Goal: Ask a question

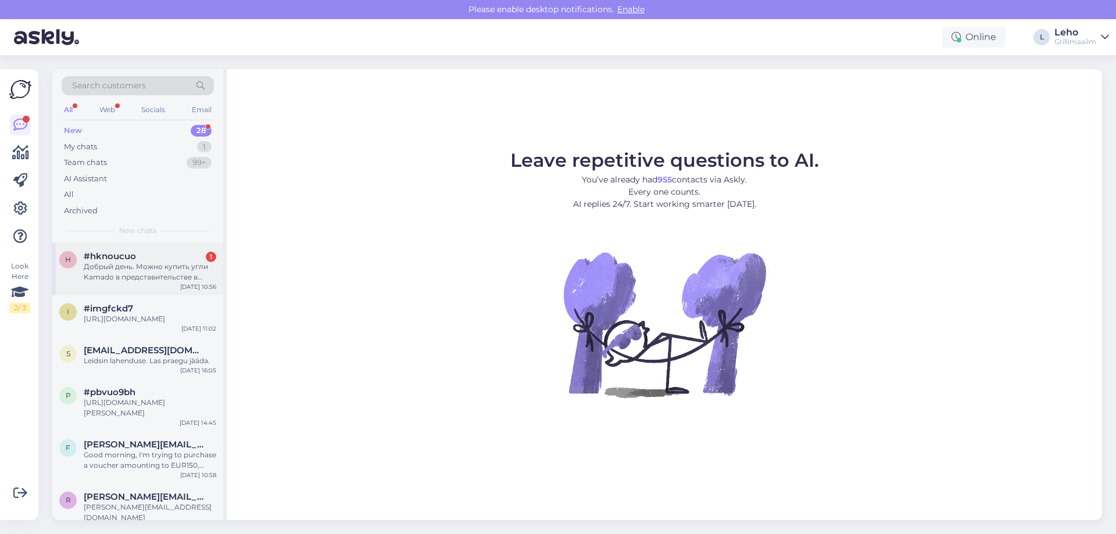
click at [151, 265] on div "Добрый день. Можно купить угли Kamado в представительстве в [GEOGRAPHIC_DATA] б…" at bounding box center [150, 272] width 133 height 21
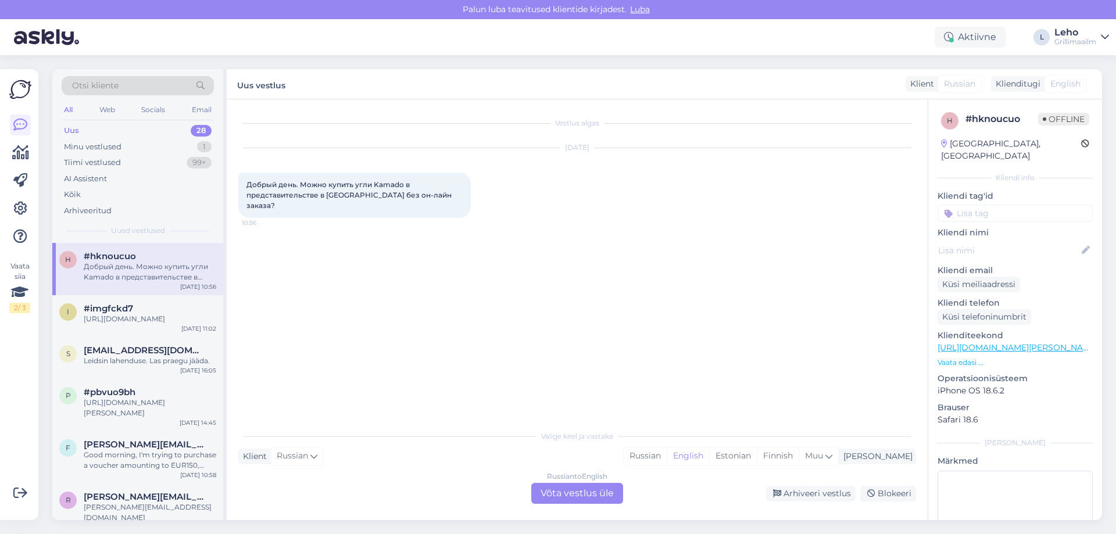
click at [1038, 342] on link "[URL][DOMAIN_NAME][PERSON_NAME]" at bounding box center [1018, 347] width 160 height 10
click at [570, 491] on div "Russian to English Võta vestlus üle" at bounding box center [577, 493] width 92 height 21
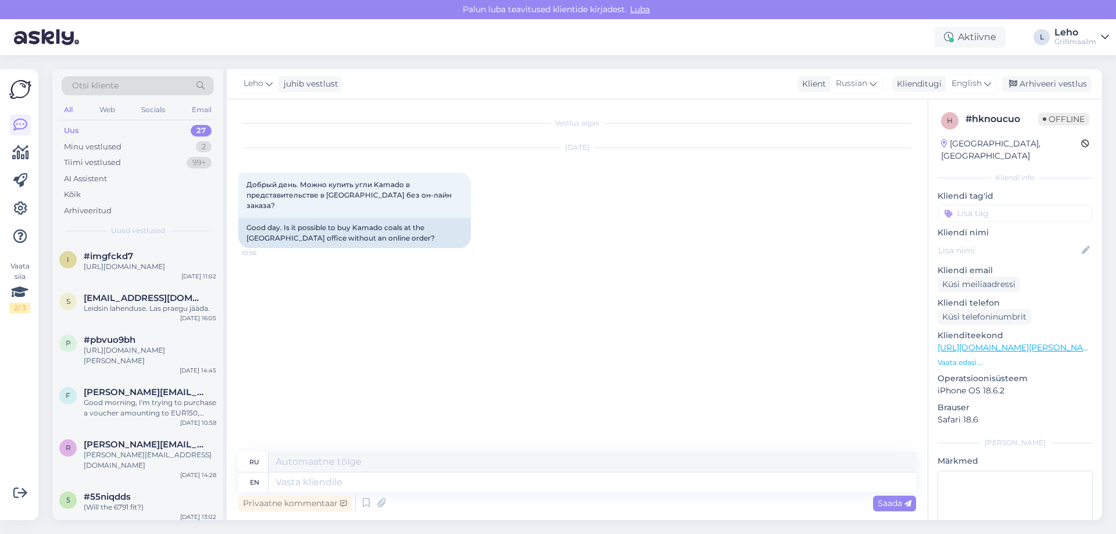
click at [888, 87] on div "Klient [DEMOGRAPHIC_DATA] Klienditugi English" at bounding box center [898, 84] width 200 height 16
click at [882, 87] on div "Russian" at bounding box center [856, 83] width 53 height 19
click at [366, 481] on textarea at bounding box center [593, 483] width 648 height 20
click at [986, 81] on icon at bounding box center [987, 83] width 7 height 13
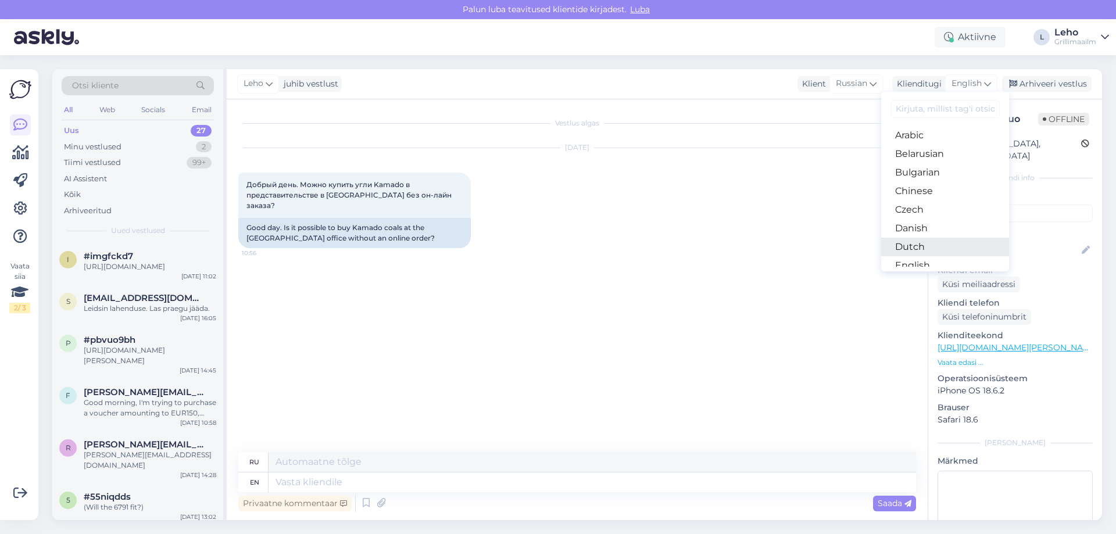
scroll to position [116, 0]
click at [934, 176] on link "Estonian" at bounding box center [945, 168] width 128 height 19
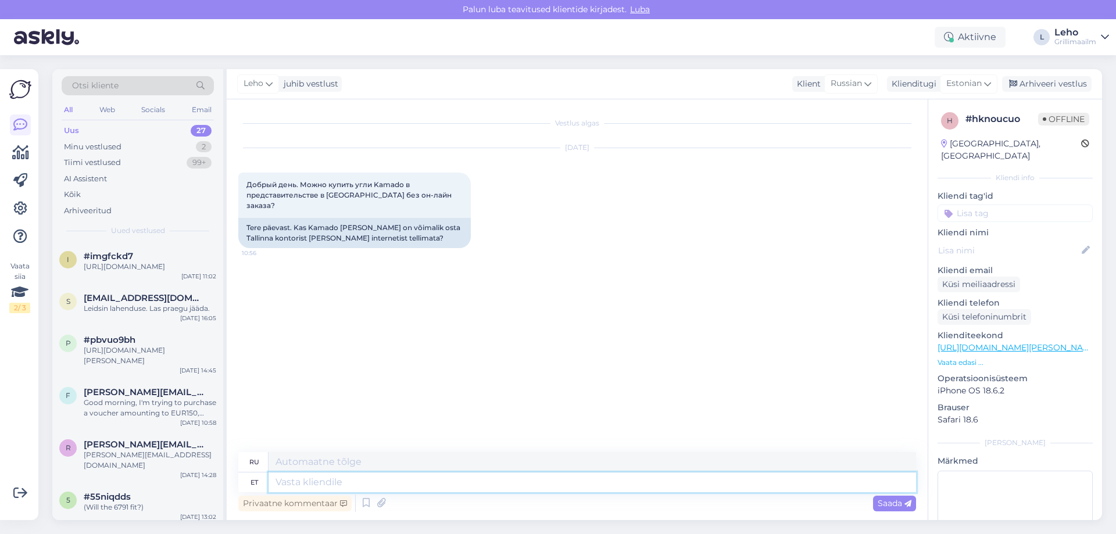
click at [408, 483] on textarea at bounding box center [593, 483] width 648 height 20
type textarea "t"
type textarea "Tere,"
type textarea "Привет"
type textarea "Tere, ja"
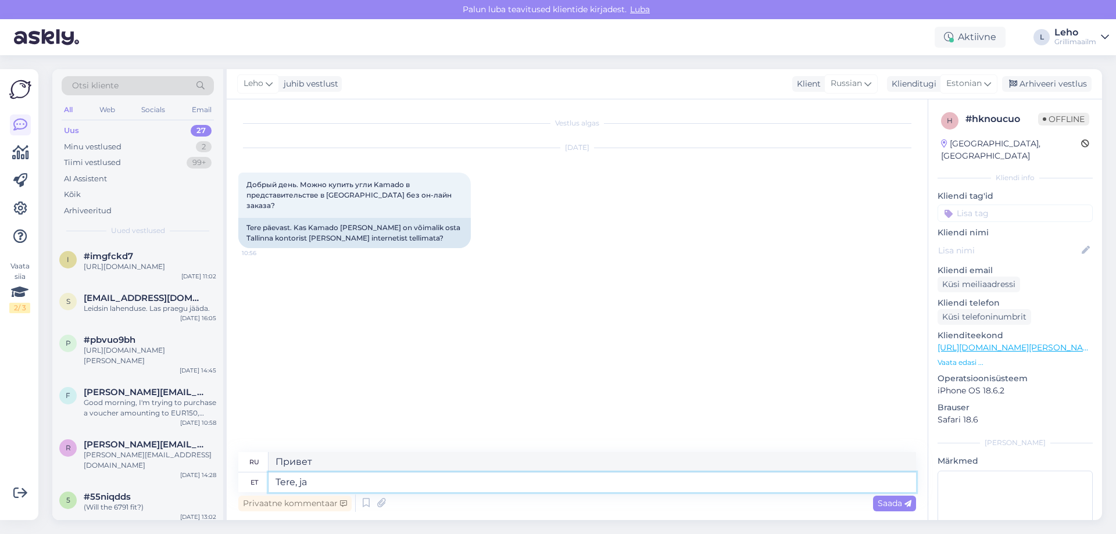
type textarea "Привет,"
type textarea "Tere, jah"
type textarea "Привет, да."
type textarea "Tere, jah on k"
type textarea "Здравствуйте, да, это так."
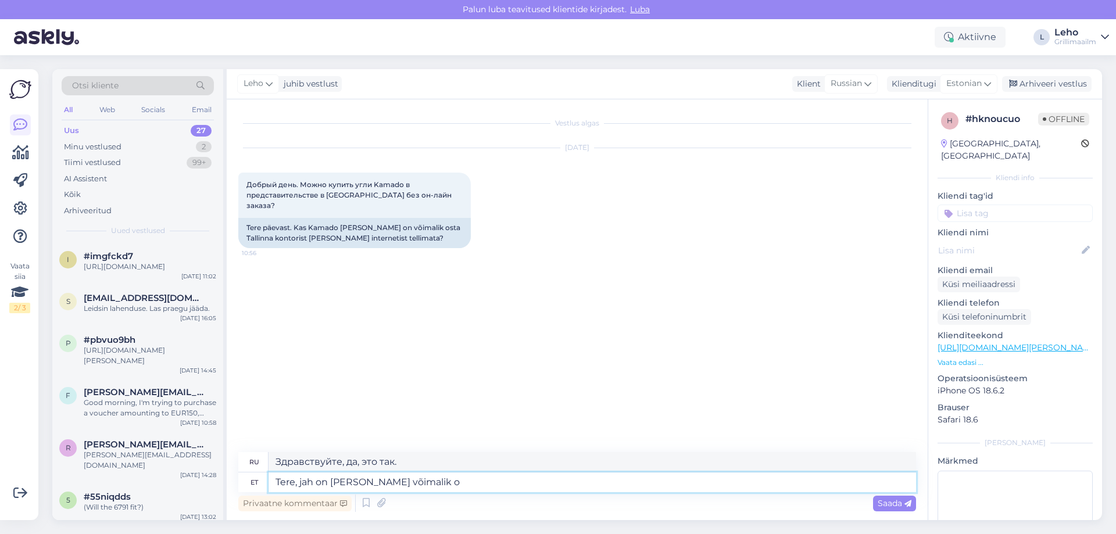
type textarea "Tere, jah on [PERSON_NAME] võimalik os"
type textarea "Здравствуйте, да, это возможно."
type textarea "Tere, jah on [PERSON_NAME] võimalik osata."
type textarea "Здравствуйте, да, это возможно сделать."
type textarea "Tere, jah on [PERSON_NAME] võimalik osata. [GEOGRAPHIC_DATA]"
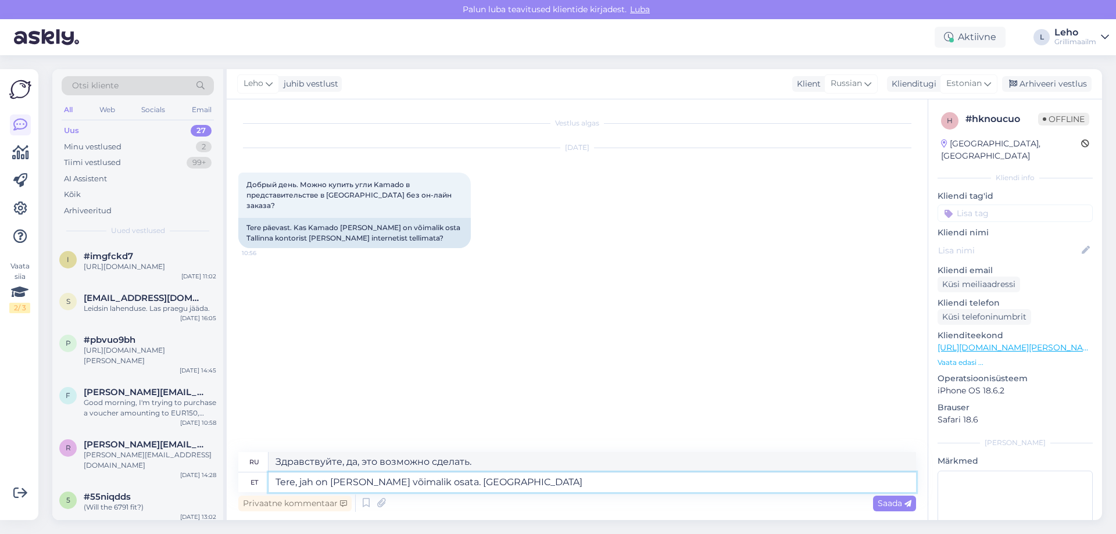
type textarea "Здравствуйте, да, это возможно. Давайте сделаем это."
type textarea "Tere, jah on [PERSON_NAME] võimalik osata. Teeme arve,"
type textarea "Здравствуйте, да, это возможно. Давайте посчитаем."
type textarea "Tere, jah on [PERSON_NAME] võimalik osata. Teeme arve a"
type textarea "Здравствуйте, да, это возможно. Мы выставим счёт."
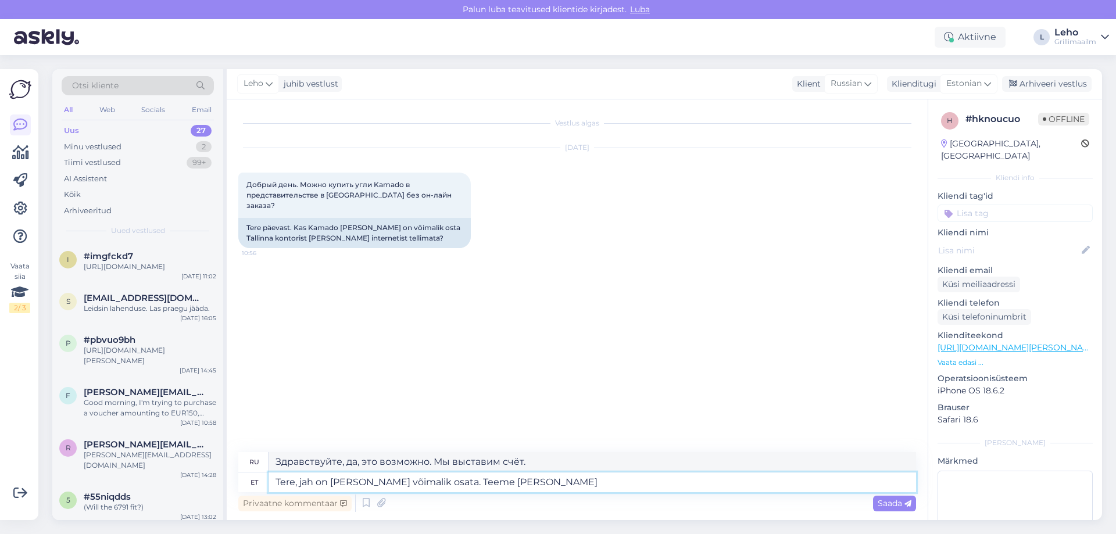
type textarea "Tere, jah on [PERSON_NAME] võimalik osata. Teeme [PERSON_NAME]"
type textarea "Здравствуйте, да, это возможно. Мы выставим счёт и"
type textarea "Tere, jah on [PERSON_NAME] võimalik osata. Teeme arve [PERSON_NAME] a"
type textarea "Здравствуйте, да, это возможно. Мы выставим счёт, а затем..."
type textarea "Tere, jah on [PERSON_NAME] võimalik osata. [PERSON_NAME] arve [PERSON_NAME] arv…"
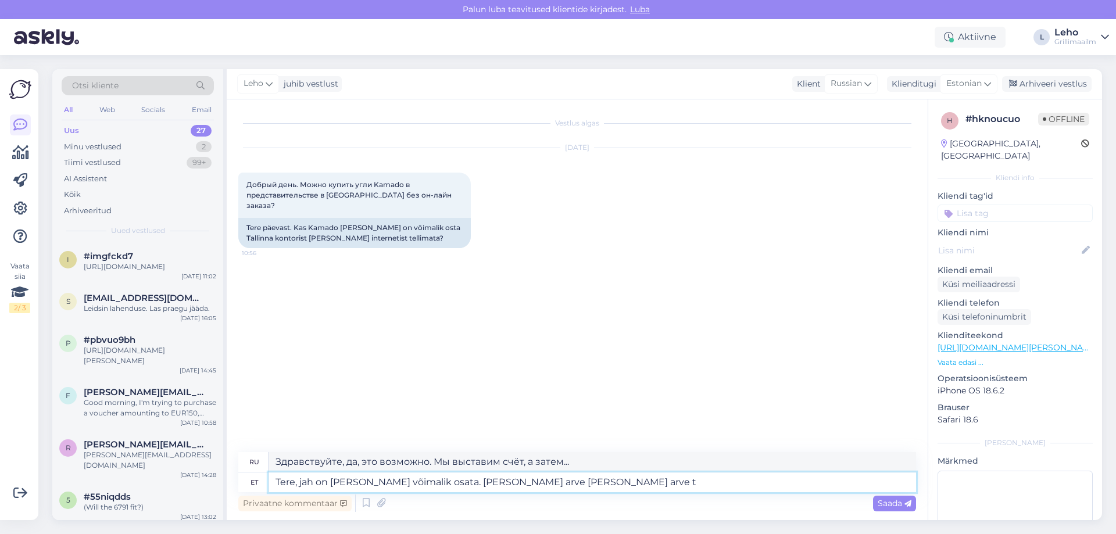
type textarea "Здравствуйте, да, это возможно. Мы выставим счёт и выставим счёт."
type textarea "Tere, jah on [PERSON_NAME] võimalik osata. [PERSON_NAME] arve [PERSON_NAME] arv…"
type textarea "Здравствуйте, да, это возможно. Мы выставим счёт, и после его оплаты"
type textarea "Tere, jah on [PERSON_NAME] võimalik osata. Teeme arve [PERSON_NAME] arve tasumi…"
type textarea "Здравствуйте, да, это возможно. Мы выставим счёт, и после оплаты я смогу..."
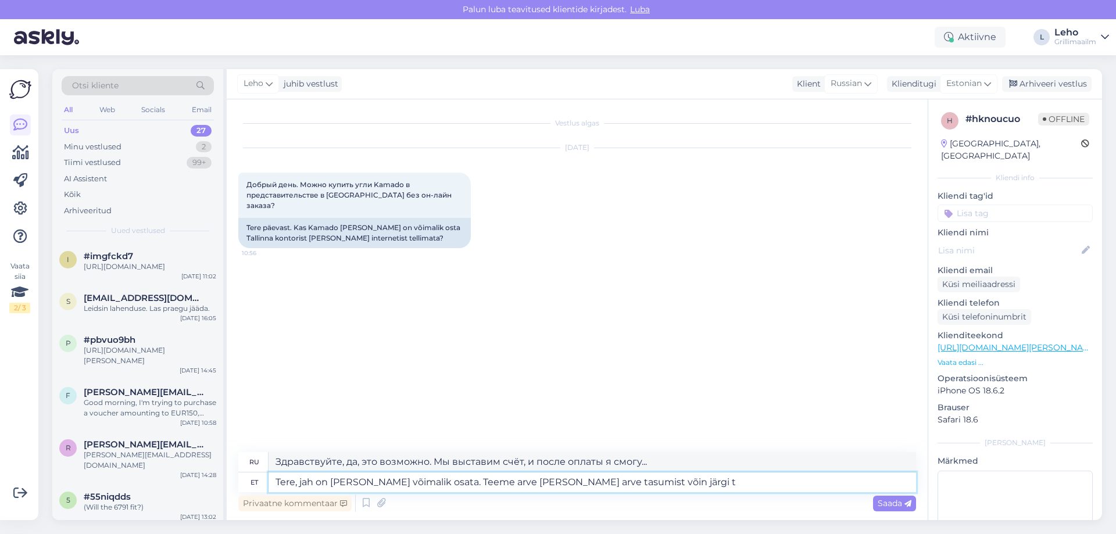
type textarea "Tere, jah on [PERSON_NAME] võimalik osata. Teeme arve [PERSON_NAME] arve tasumi…"
type textarea "Здравствуйте, да, это возможно. Мы выставим счёт, и после оплаты я смогу его за…"
type textarea "Tere, jah on [PERSON_NAME] võimalik osata. Teeme arve [PERSON_NAME] arve tasumi…"
type textarea "Здравствуйте, да, это возможно. Мы выставим счёт, и после оплаты я смогу вас за…"
type textarea "Tere, jah on [PERSON_NAME] võimalik osata. Teeme arve [PERSON_NAME] arve tasumi…"
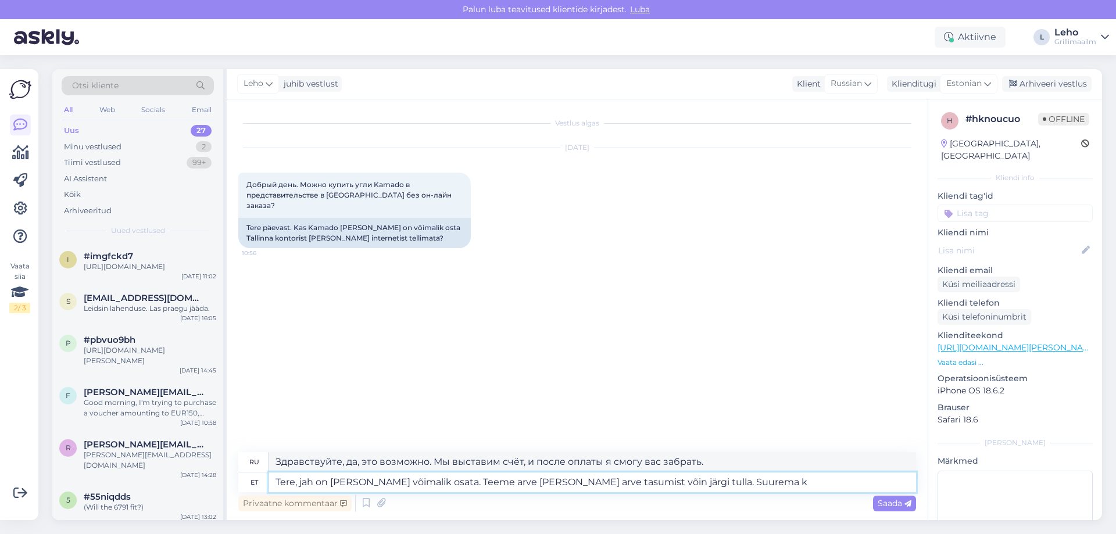
type textarea "Здравствуйте, да, это возможно. Мы выставим счёт, и после оплаты я смогу забрат…"
type textarea "Tere, jah on [PERSON_NAME] võimalik osata. Teeme arve [PERSON_NAME] arve tasumi…"
type textarea "Здравствуйте, да, это возможно. Мы выставим счёт, и после оплаты я смогу забрат…"
type textarea "Tere, jah on [PERSON_NAME] võimalik osata. Teeme arve [PERSON_NAME] arve tasumi…"
type textarea "Здравствуйте, да, это возможно. Мы выставим счёт, и после оплаты я смогу забрат…"
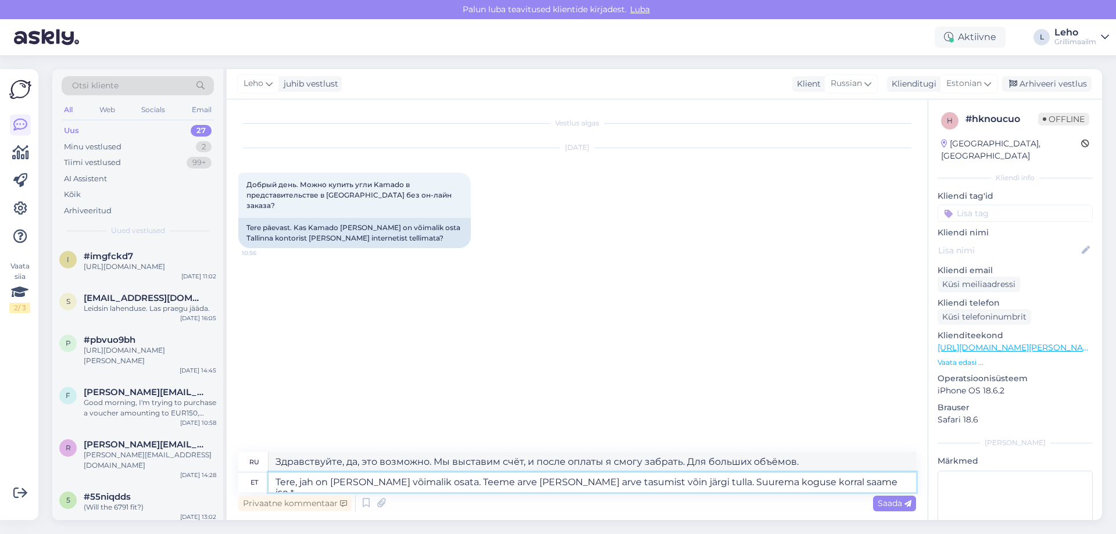
type textarea "Tere, jah on [PERSON_NAME] võimalik osata. Teeme arve [PERSON_NAME] arve tasumi…"
type textarea "Здравствуйте, да, это возможно. Мы выставим счёт, и после оплаты я смогу забрат…"
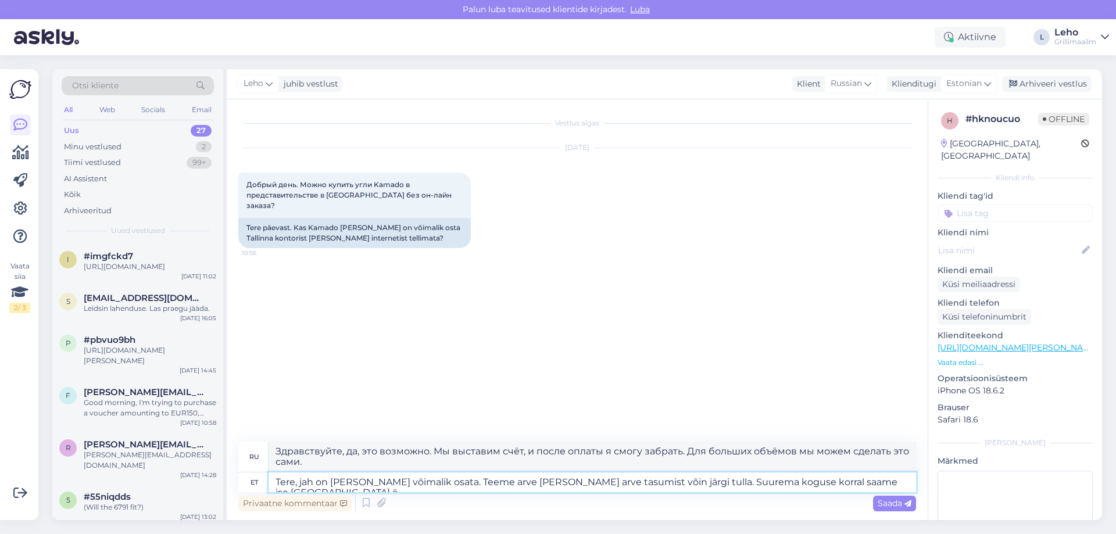
type textarea "Tere, jah on [PERSON_NAME] võimalik osata. Teeme arve [PERSON_NAME] arve tasumi…"
type textarea "Здравствуйте, да, это возможно. Мы выставим счёт, и после оплаты я смогу забрат…"
type textarea "Tere, jah on [PERSON_NAME] võimalik osata. Teeme arve [PERSON_NAME] arve tasumi…"
type textarea "Здравствуйте, да, это возможно. Мы выставим счёт, и после оплаты я смогу забрат…"
type textarea "Tere, jah on [PERSON_NAME] võimalik osata. Teeme arve [PERSON_NAME] arve tasumi…"
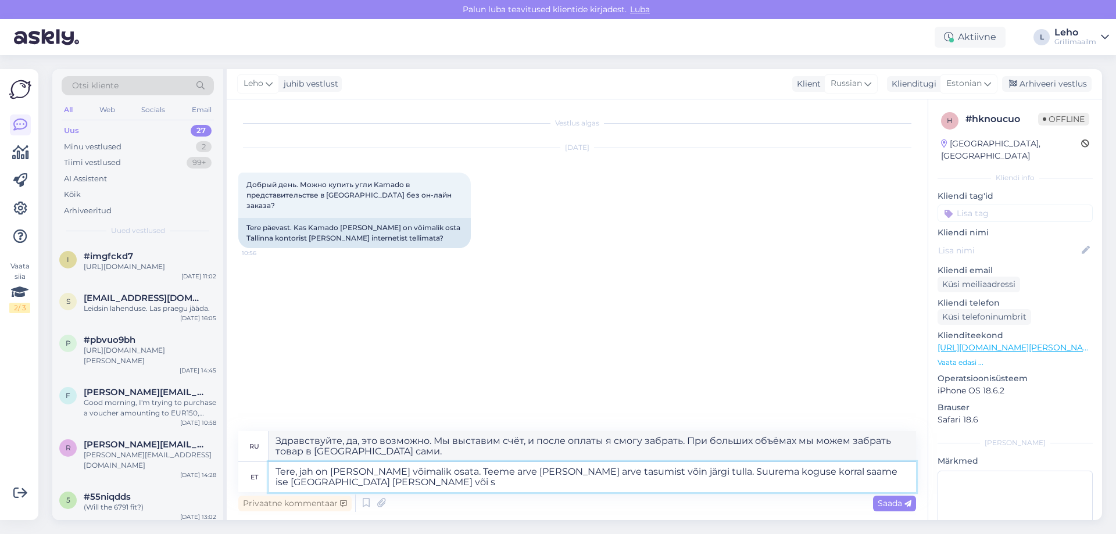
type textarea "Здравствуйте, да, это возможно. Мы выставим счёт, и после оплаты я смогу забрат…"
type textarea "Tere, jah on [PERSON_NAME] võimalik osata. Teeme arve [PERSON_NAME] arve tasumi…"
type textarea "Здравствуйте, да, это возможно. Мы выставим счёт, и после оплаты я смогу забрат…"
type textarea "Tere, jah on [PERSON_NAME] võimalik osata. Teeme arve [PERSON_NAME] arve tasumi…"
type textarea "Здравствуйте, да, это возможно. Мы выставим счёт, и после оплаты я смогу забрат…"
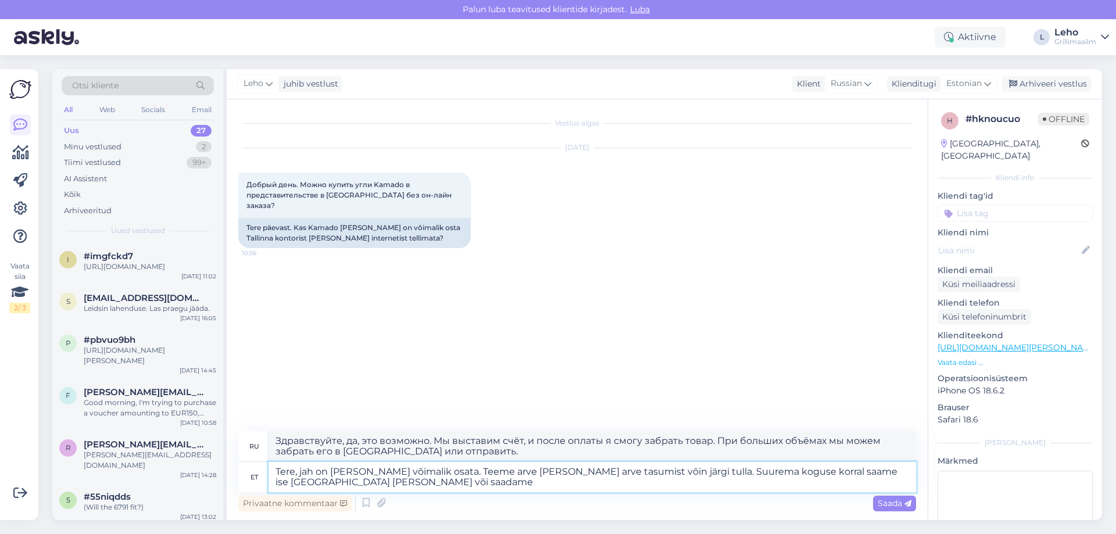
type textarea "Tere, jah on [PERSON_NAME] võimalik osata. Teeme arve [PERSON_NAME] arve tasumi…"
type textarea "Здравствуйте, да, это возможно. Мы выставим счёт, и после оплаты я смогу забрат…"
type textarea "Tere, jah on [PERSON_NAME] võimalik osata. Teeme arve [PERSON_NAME] arve tasumi…"
type textarea "Здравствуйте, да, это возможно. Мы выставим счёт, и после оплаты я смогу забрат…"
type textarea "Tere, jah on [PERSON_NAME] võimalik osata. Teeme arve [PERSON_NAME] arve tasumi…"
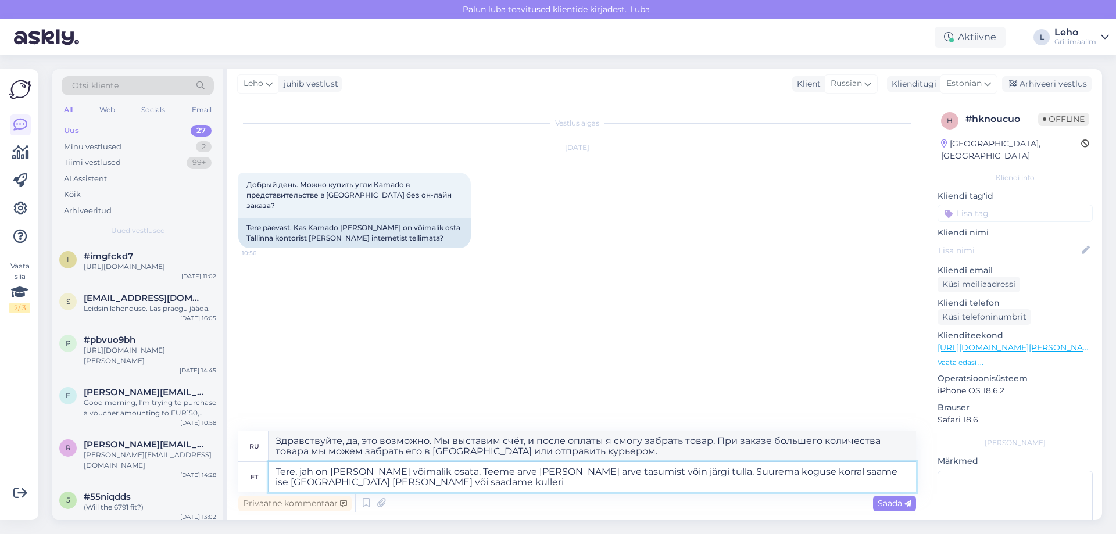
type textarea "Здравствуйте, да, это возможно. Мы выставим счёт, и после оплаты я смогу забрат…"
type textarea "Tere, jah on [PERSON_NAME] võimalik osata. Teeme arve [PERSON_NAME] arve tasumi…"
type textarea "Здравствуйте, да, это возможно. Мы выставим счёт, и после оплаты я смогу забрат…"
type textarea "Tere, jah on [PERSON_NAME] võimalik osata. Teeme arve [PERSON_NAME] arve tasumi…"
type textarea "Здравствуйте, да, это возможно. Мы выставим счёт, и после оплаты я смогу забрат…"
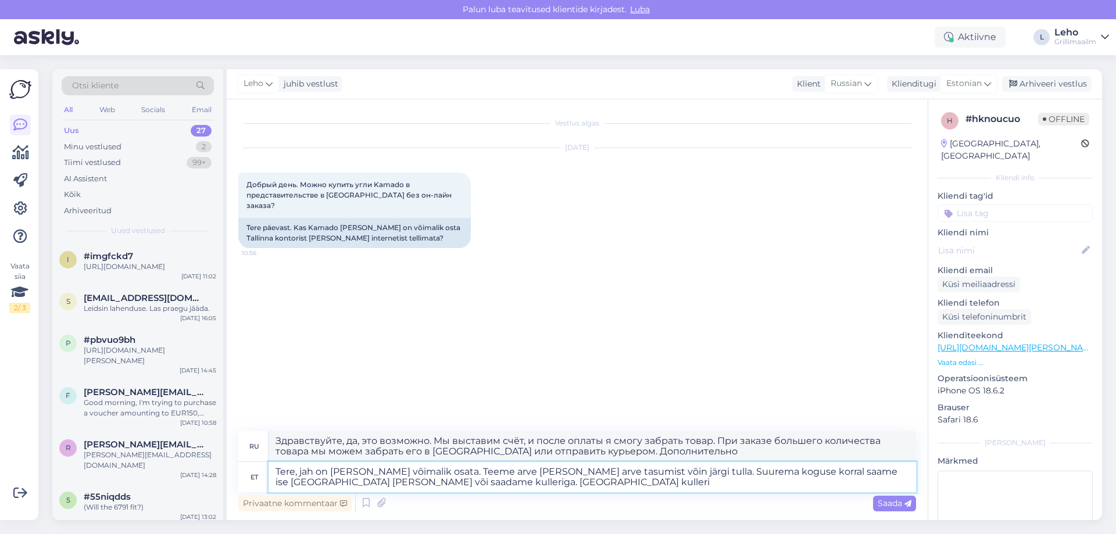
type textarea "Tere, jah on [PERSON_NAME] võimalik osata. Teeme arve [PERSON_NAME] arve tasumi…"
type textarea "Здравствуйте, да, это возможно. Мы выставим счёт, и после оплаты я смогу забрат…"
type textarea "Tere, jah on [PERSON_NAME] võimalik osata. Teeme arve [PERSON_NAME] arve tasumi…"
type textarea "Здравствуйте, да, это возможно. Мы выставим счёт, и после оплаты я смогу забрат…"
type textarea "Tere, jah on [PERSON_NAME] võimalik osata. Teeme arve [PERSON_NAME] arve tasumi…"
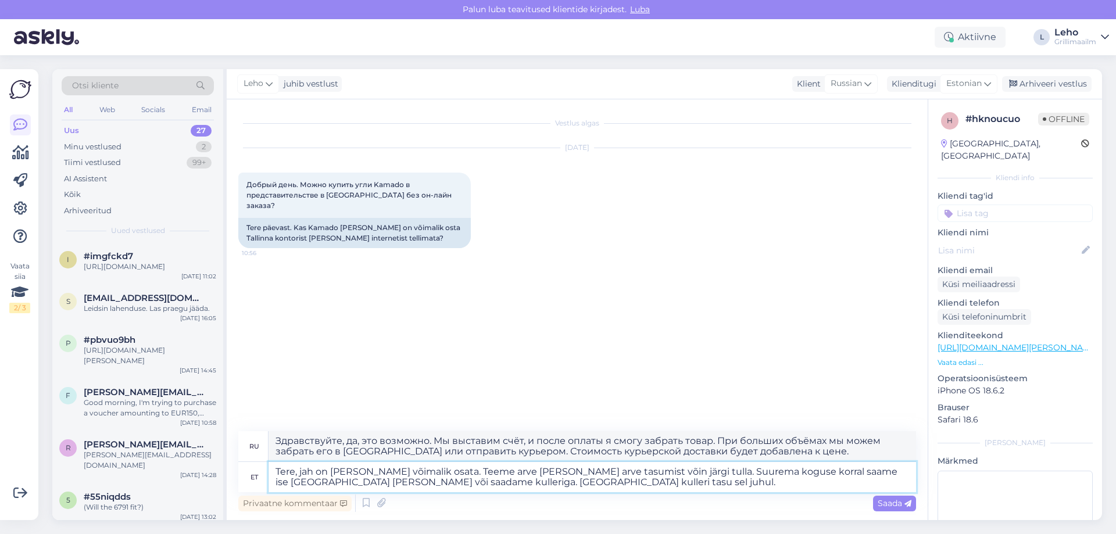
type textarea "Здравствуйте, да, это возможно. Мы выставим счёт, и после оплаты я смогу забрат…"
type textarea "Tere, jah on [PERSON_NAME] võimalik osata. Teeme arve [PERSON_NAME] arve tasumi…"
click at [895, 500] on span "Saada" at bounding box center [895, 503] width 34 height 10
